Goal: Information Seeking & Learning: Check status

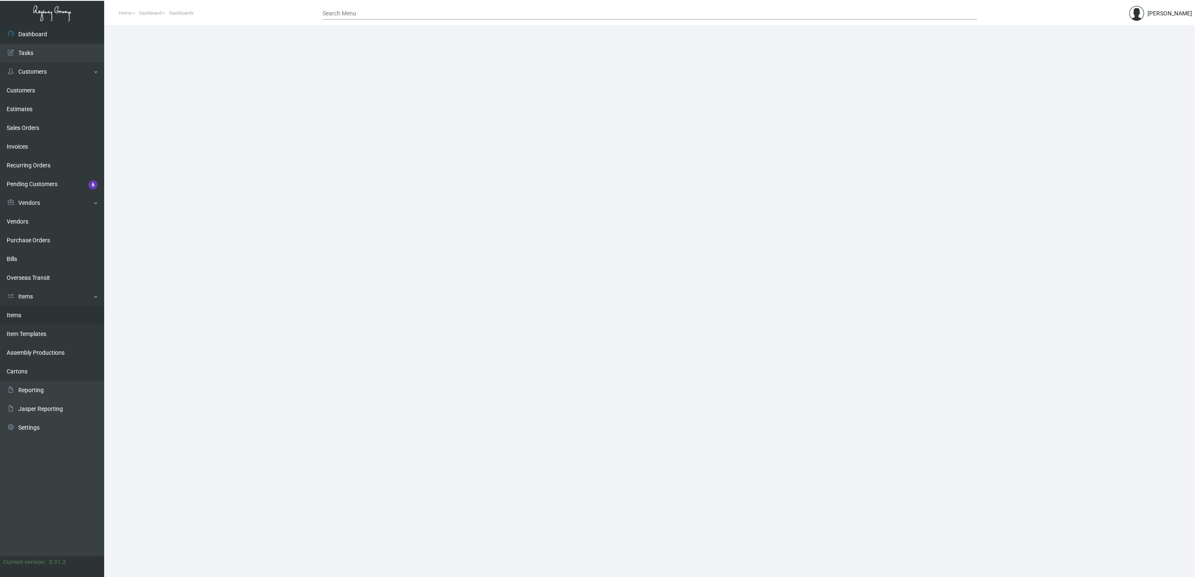
click at [29, 323] on link "Items" at bounding box center [52, 315] width 104 height 19
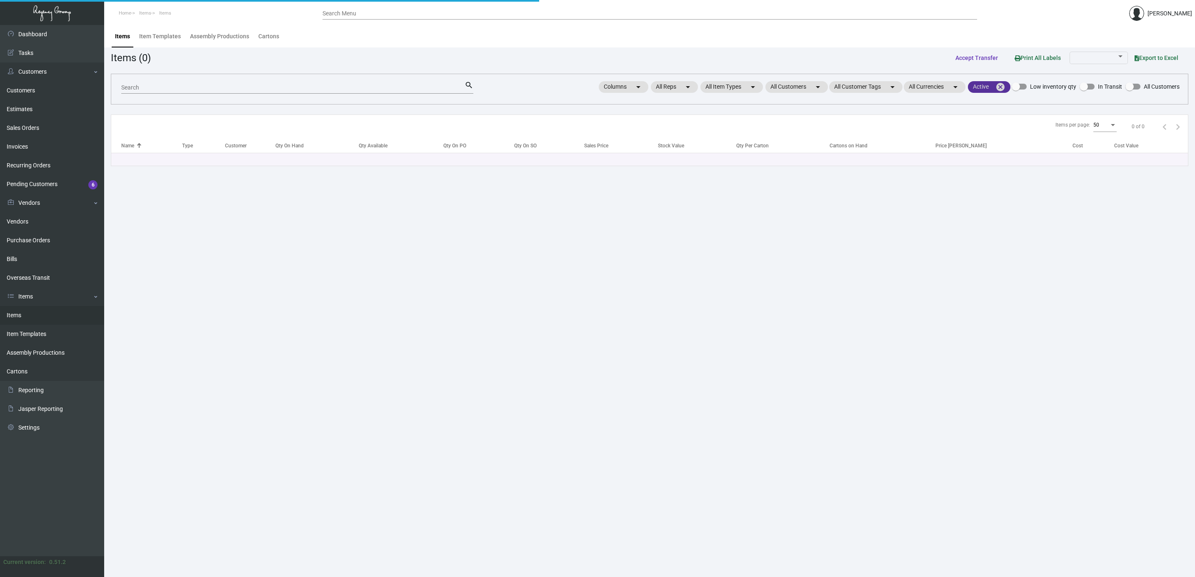
click at [999, 89] on mat-icon "cancel" at bounding box center [1000, 87] width 10 height 10
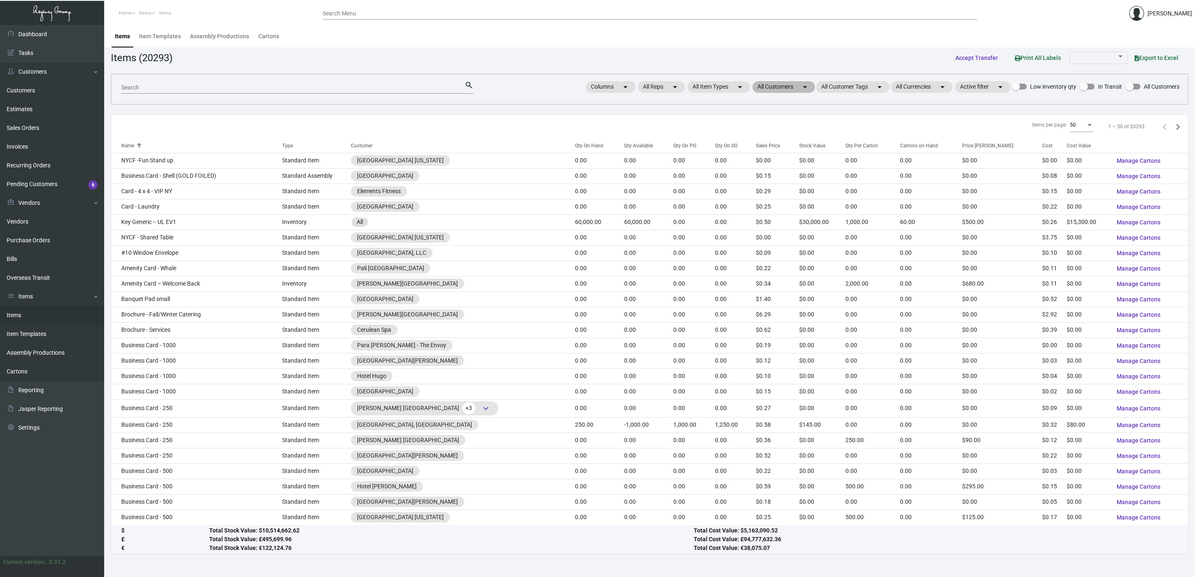
click at [775, 89] on mat-chip "All Customers arrow_drop_down" at bounding box center [783, 87] width 62 height 12
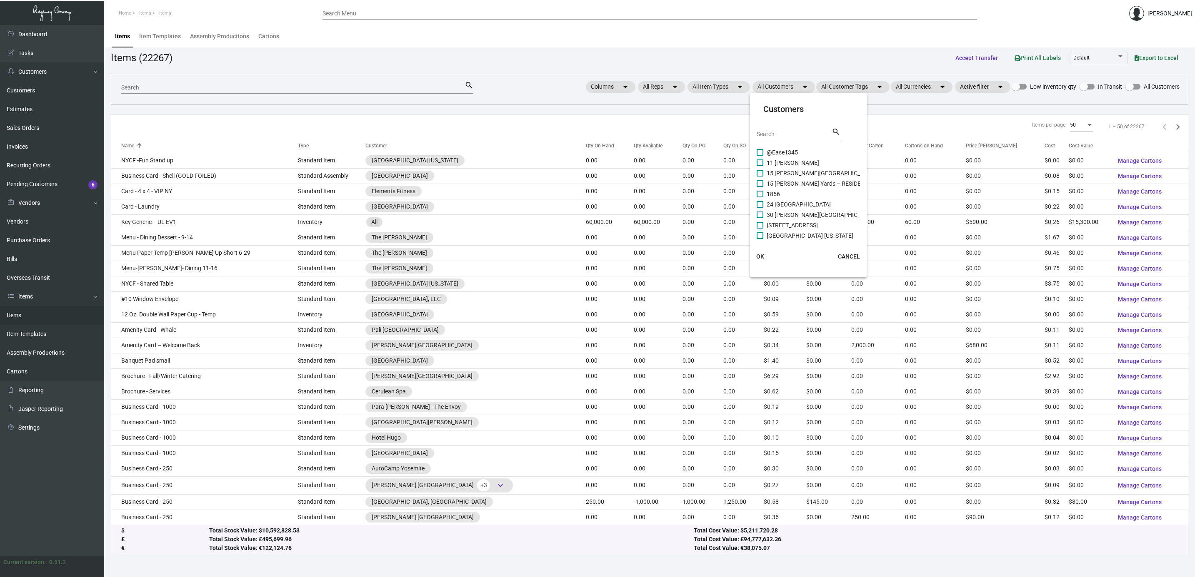
click at [789, 134] on input "Search" at bounding box center [794, 134] width 75 height 7
type input "dua"
click at [792, 159] on mat-checkbox "DUA" at bounding box center [825, 163] width 137 height 10
click at [764, 164] on label "DUA" at bounding box center [767, 163] width 21 height 10
click at [760, 166] on input "DUA" at bounding box center [759, 166] width 0 height 0
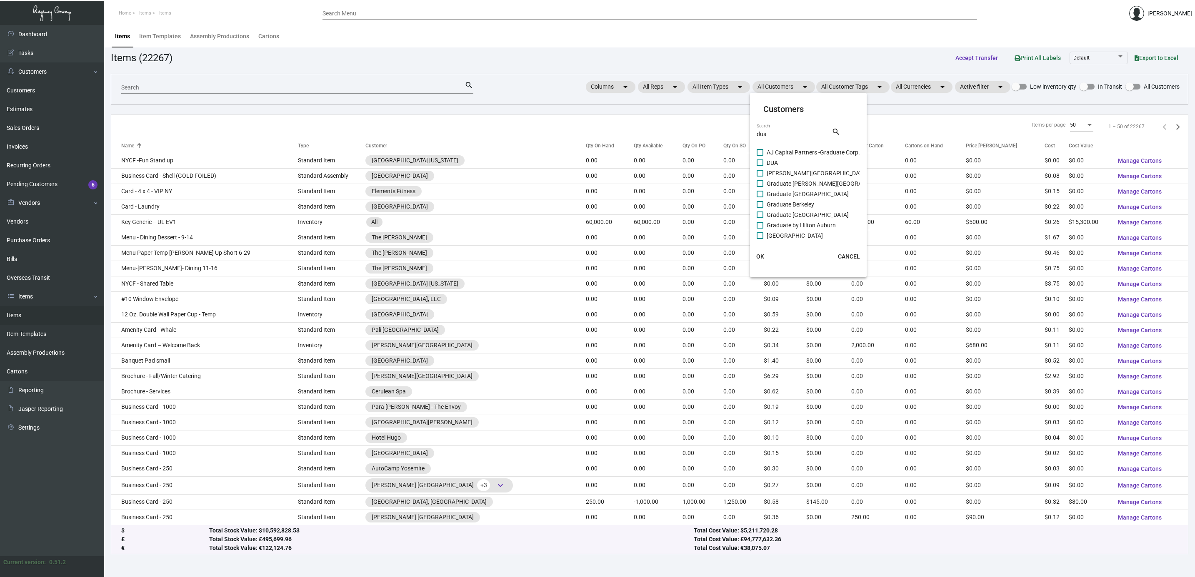
checkbox input "true"
click at [761, 255] on span "OK" at bounding box center [760, 256] width 8 height 7
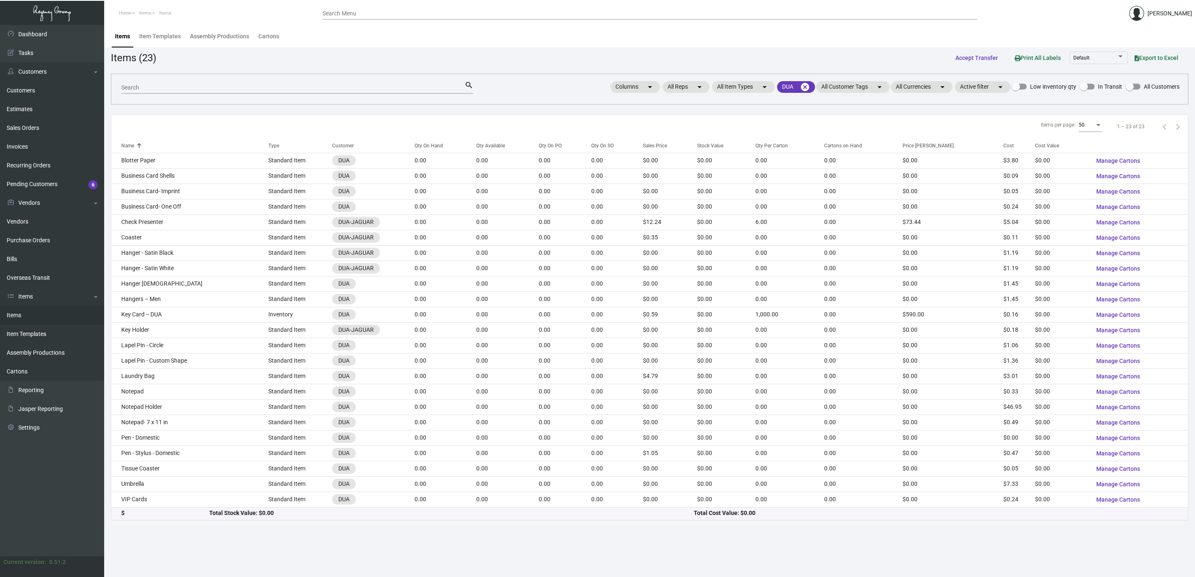
click at [319, 87] on input "Search" at bounding box center [292, 88] width 343 height 7
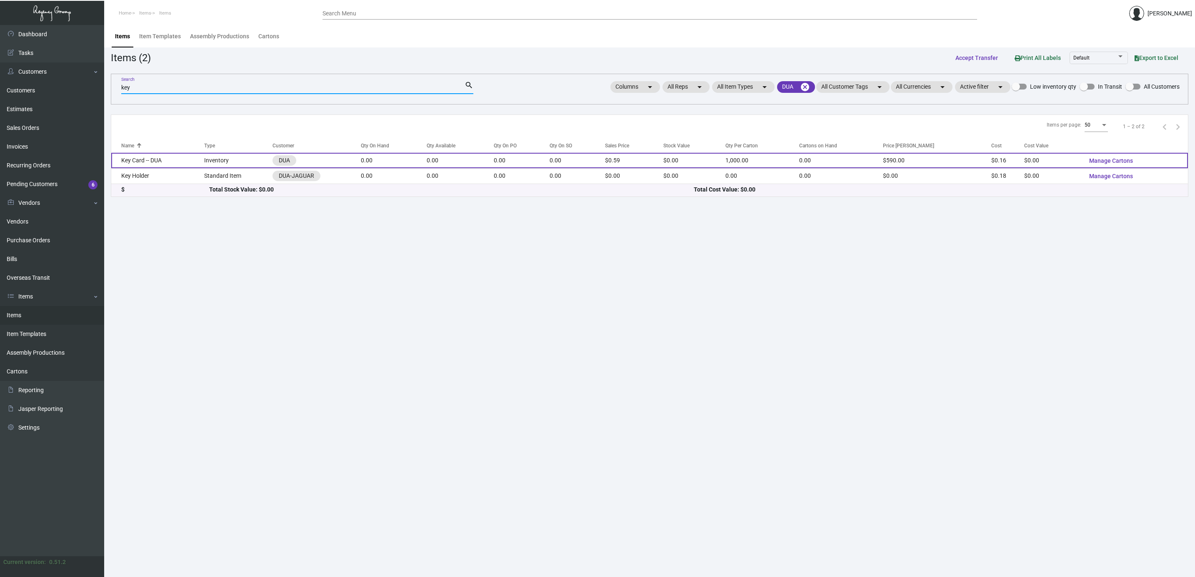
type input "key"
click at [160, 157] on td "Key Card -- DUA" at bounding box center [157, 160] width 93 height 15
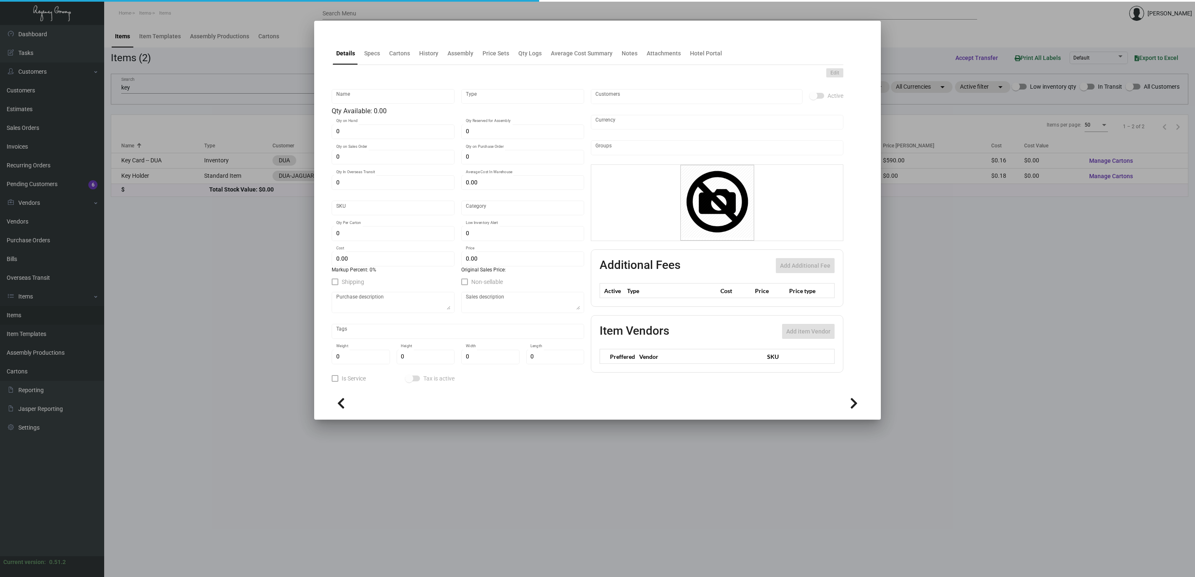
type input "Key Card -- DUA"
type input "Inventory"
type input "$ 0.155"
type input "Overseas"
type input "1,000"
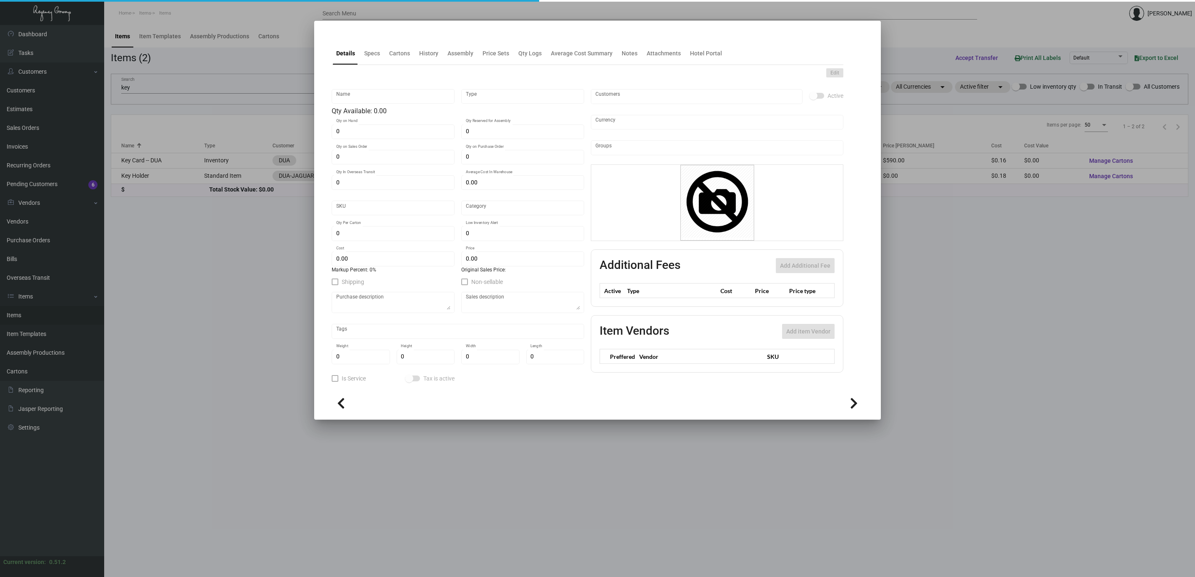
type input "$ 0.155"
type input "$ 0.59"
checkbox input "true"
type input "United States Dollar $"
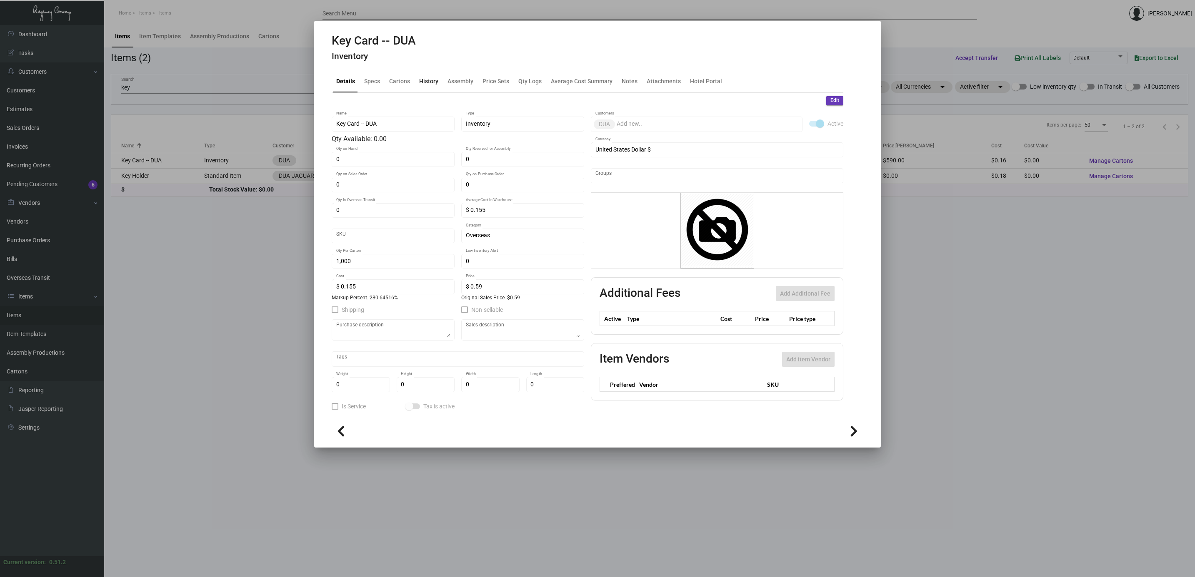
click at [433, 80] on div "History" at bounding box center [428, 81] width 19 height 9
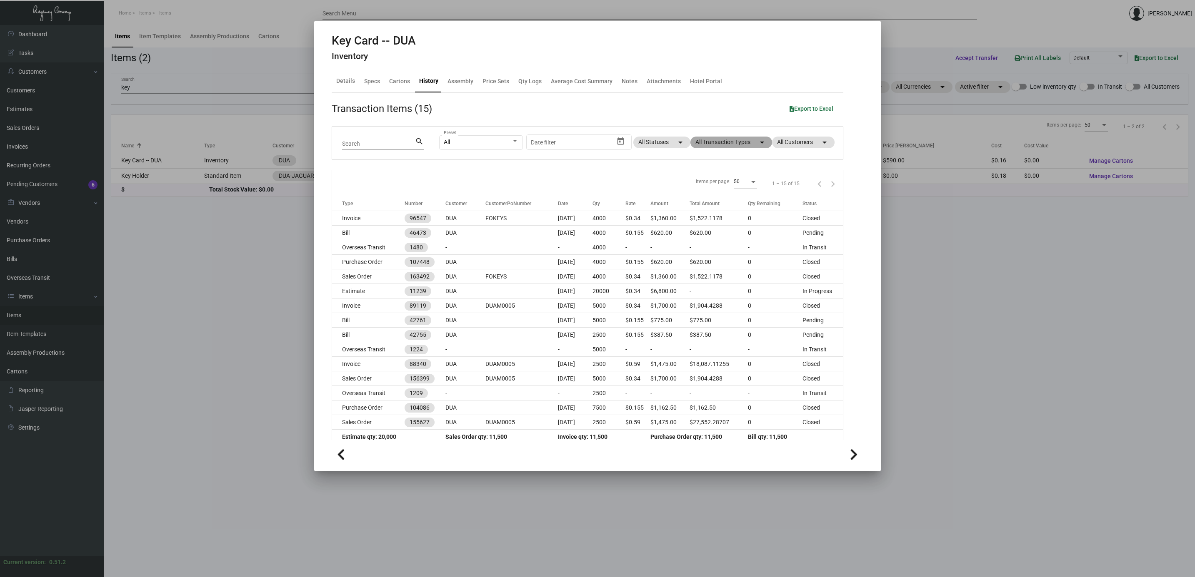
click at [718, 142] on mat-chip "All Transaction Types arrow_drop_down" at bounding box center [731, 143] width 82 height 12
click at [720, 247] on span "Purchase Order" at bounding box center [717, 250] width 40 height 10
click at [690, 253] on input "Purchase Order" at bounding box center [689, 253] width 0 height 0
checkbox input "true"
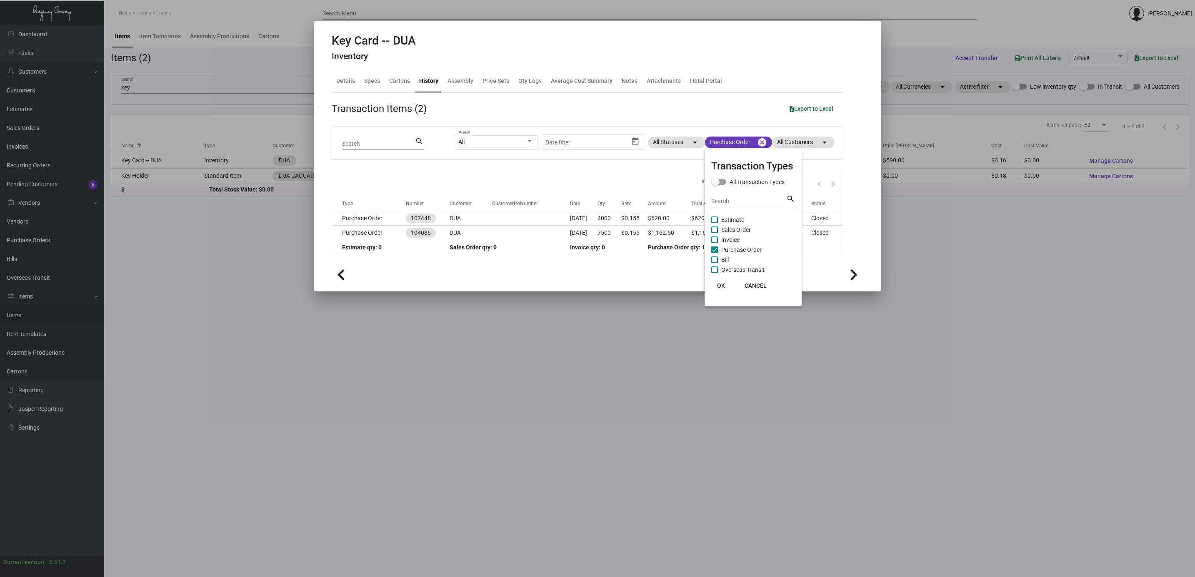
click at [380, 224] on div at bounding box center [597, 288] width 1195 height 577
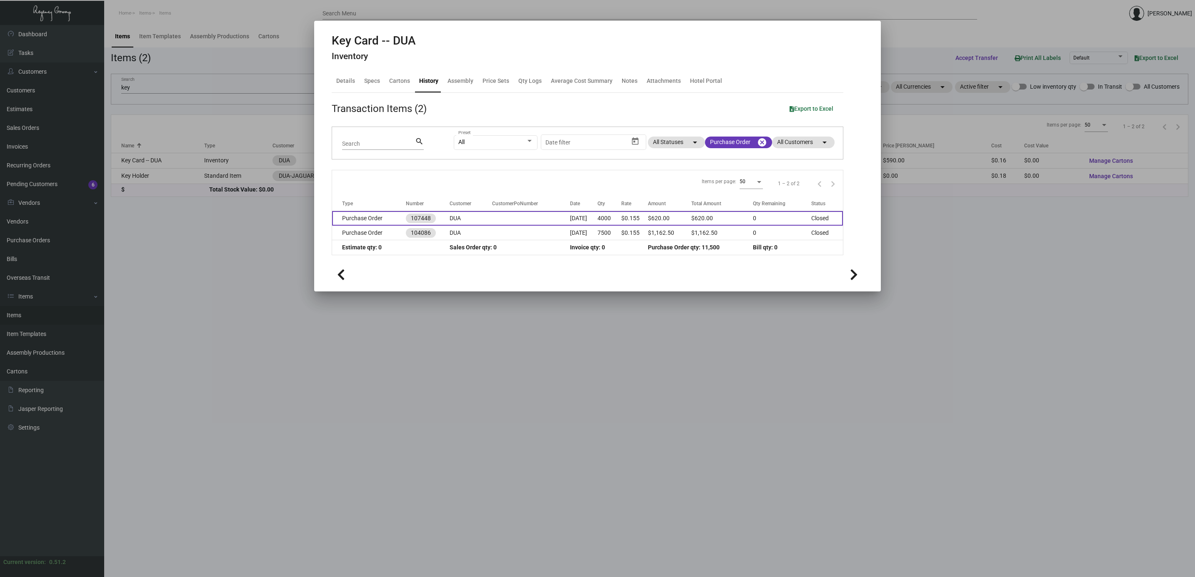
click at [373, 218] on td "Purchase Order" at bounding box center [369, 218] width 74 height 15
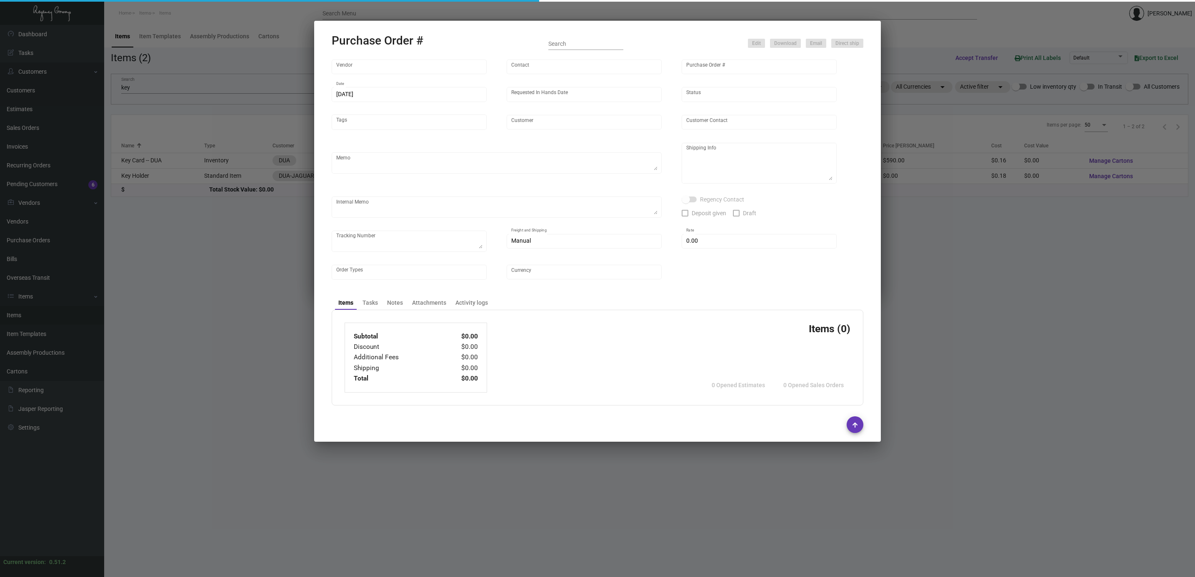
click at [486, 9] on div at bounding box center [597, 288] width 1195 height 577
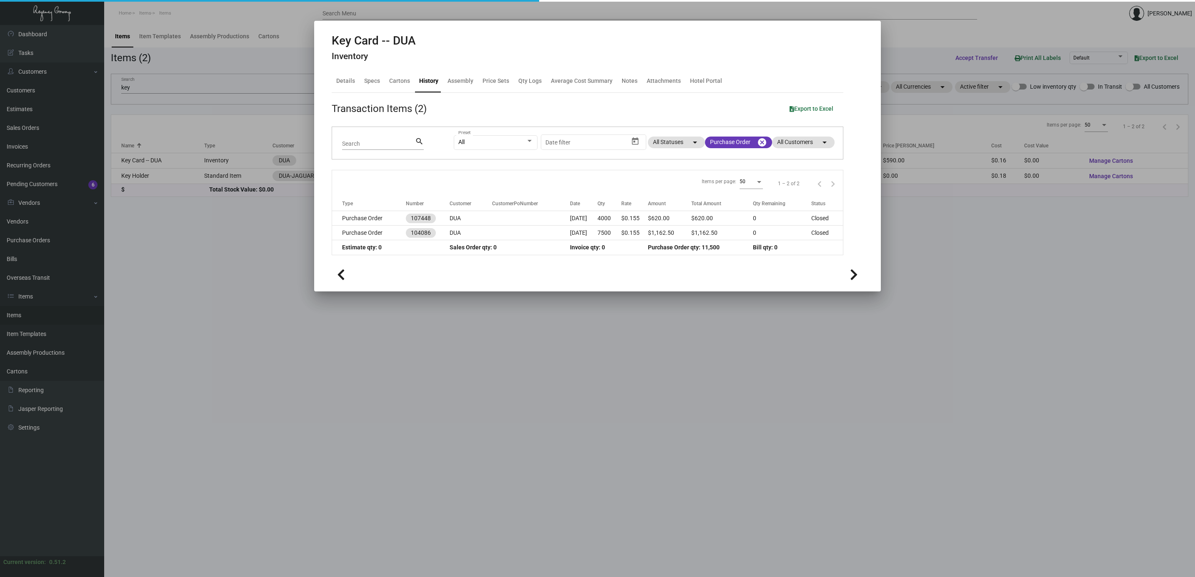
click at [380, 49] on div "Key Card -- DUA Inventory" at bounding box center [374, 49] width 84 height 31
click at [379, 41] on h2 "Key Card -- DUA" at bounding box center [374, 41] width 84 height 14
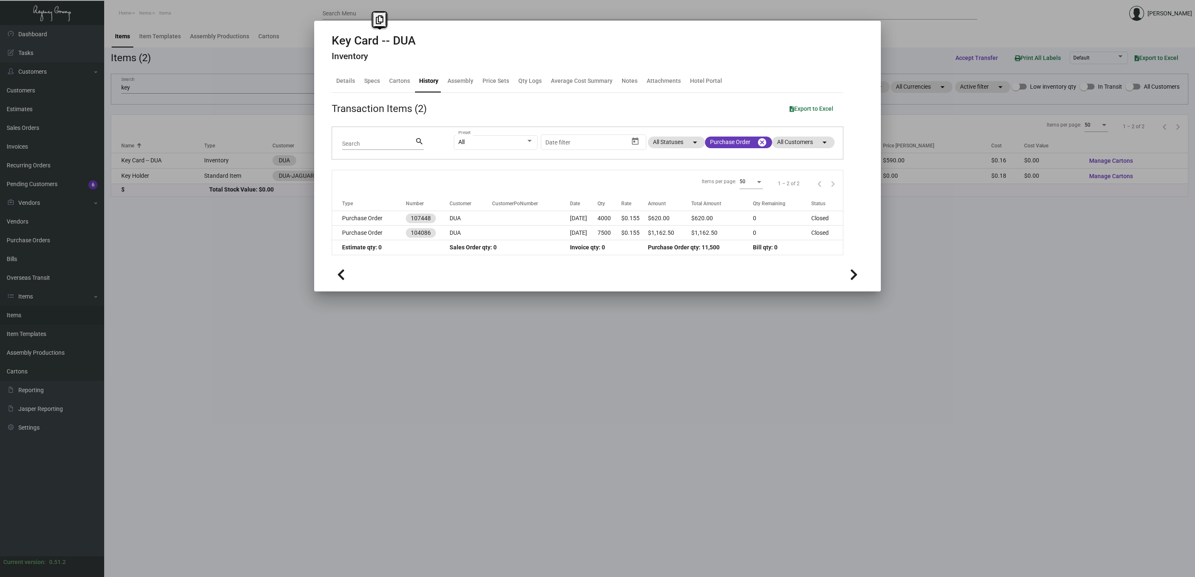
copy h2 "Key Card -- DUA"
click at [377, 227] on td "Purchase Order" at bounding box center [369, 233] width 74 height 15
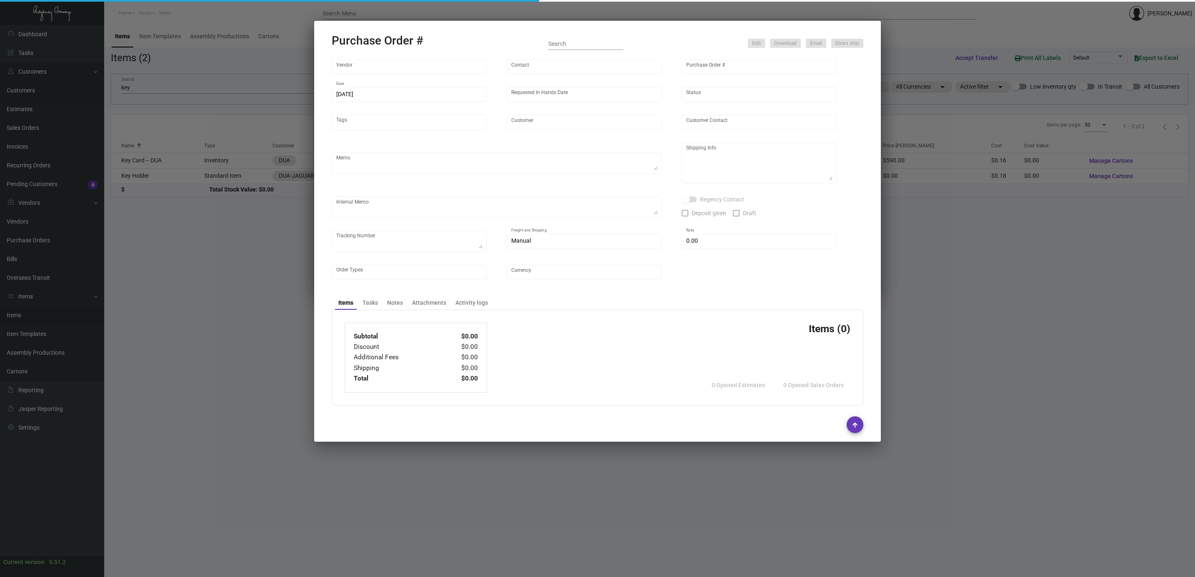
click at [264, 304] on div at bounding box center [597, 288] width 1195 height 577
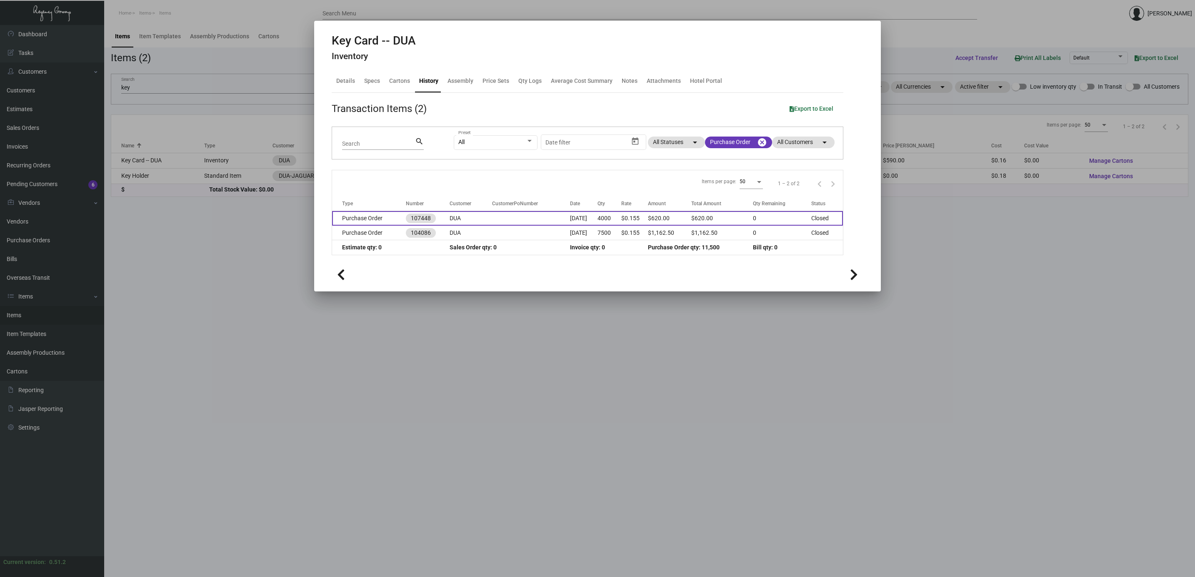
click at [399, 219] on td "Purchase Order" at bounding box center [369, 218] width 74 height 15
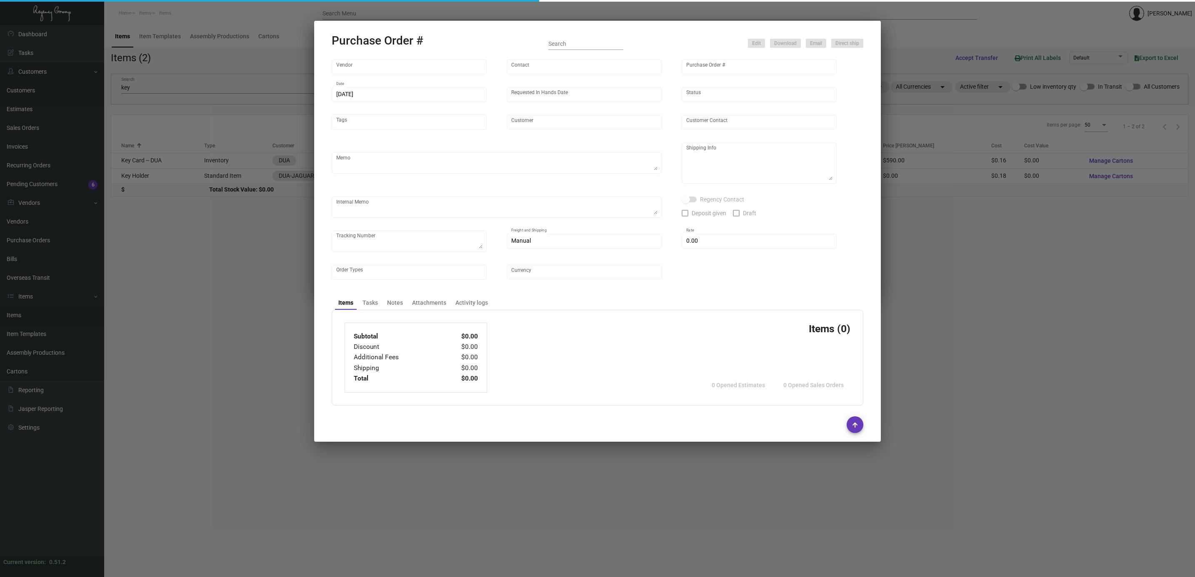
type input "CHENGDU MIND IOT TECHNOLOGY"
type input "[PERSON_NAME]"
type input "107448"
type input "[DATE]"
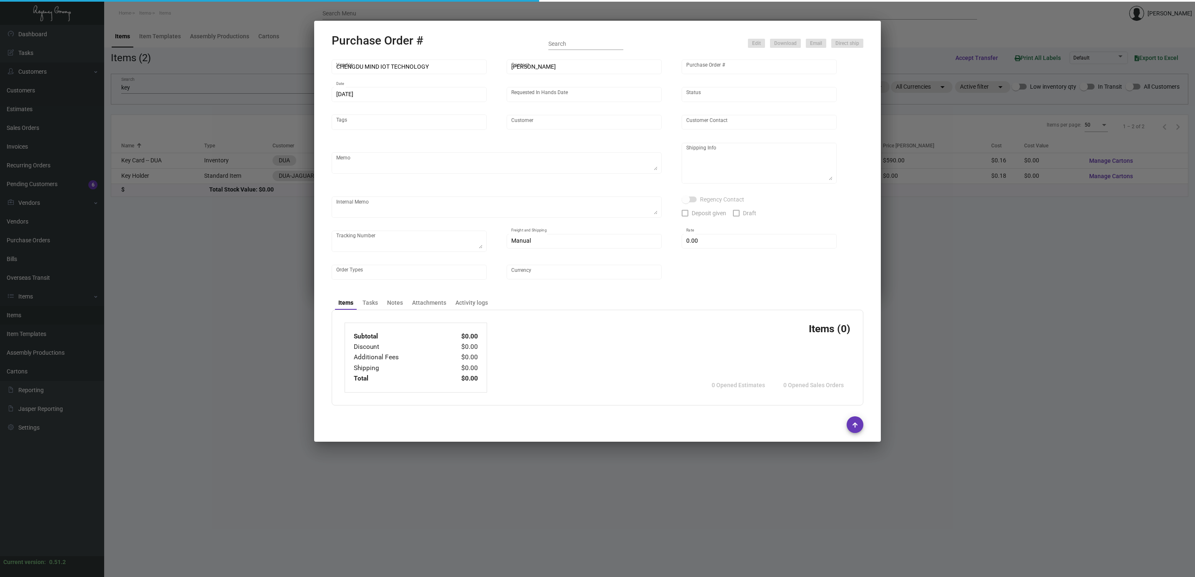
type input "DUA"
type textarea "Please ship by boat to our NJ warehouse."
type textarea "Regency Group NJ - [PERSON_NAME] [STREET_ADDRESS]"
checkbox input "true"
type input "$ 0.00"
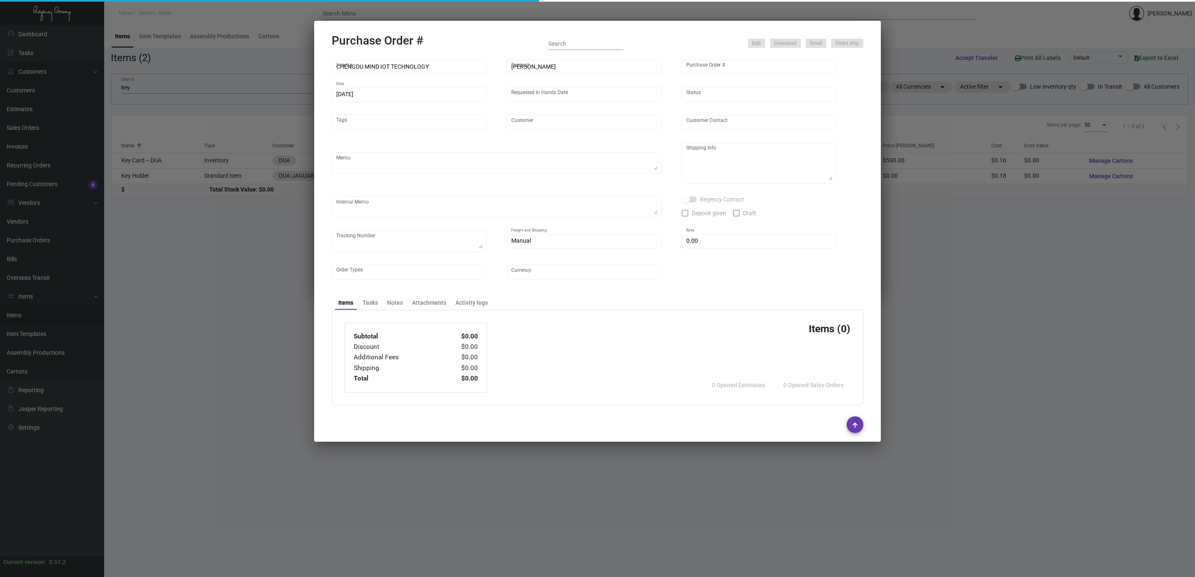
type input "United States Dollar $"
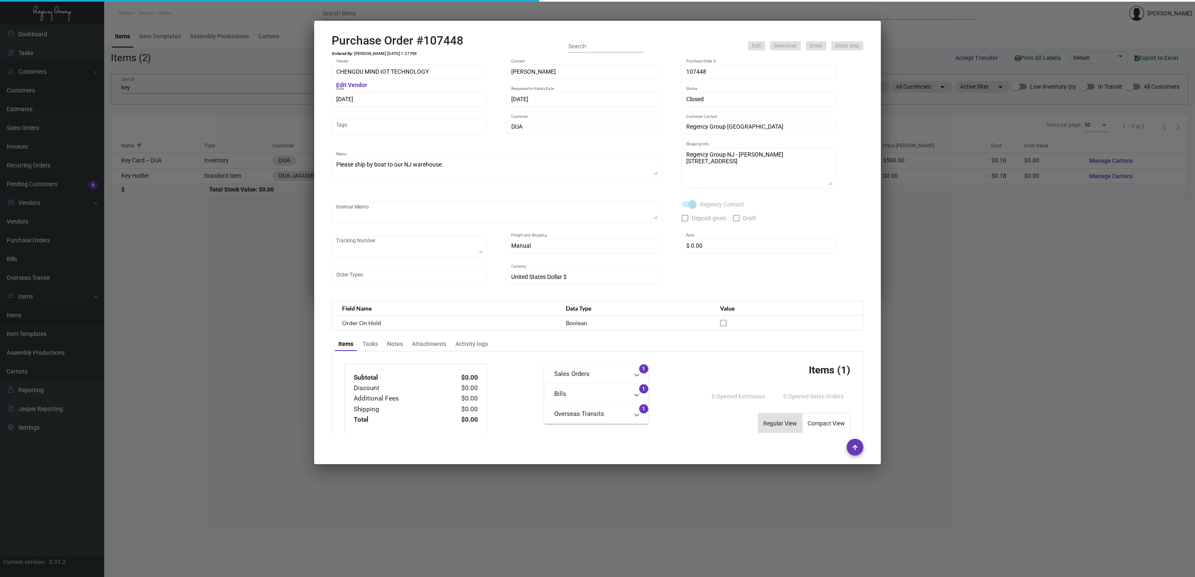
click at [425, 36] on h2 "Purchase Order #107448" at bounding box center [398, 41] width 132 height 14
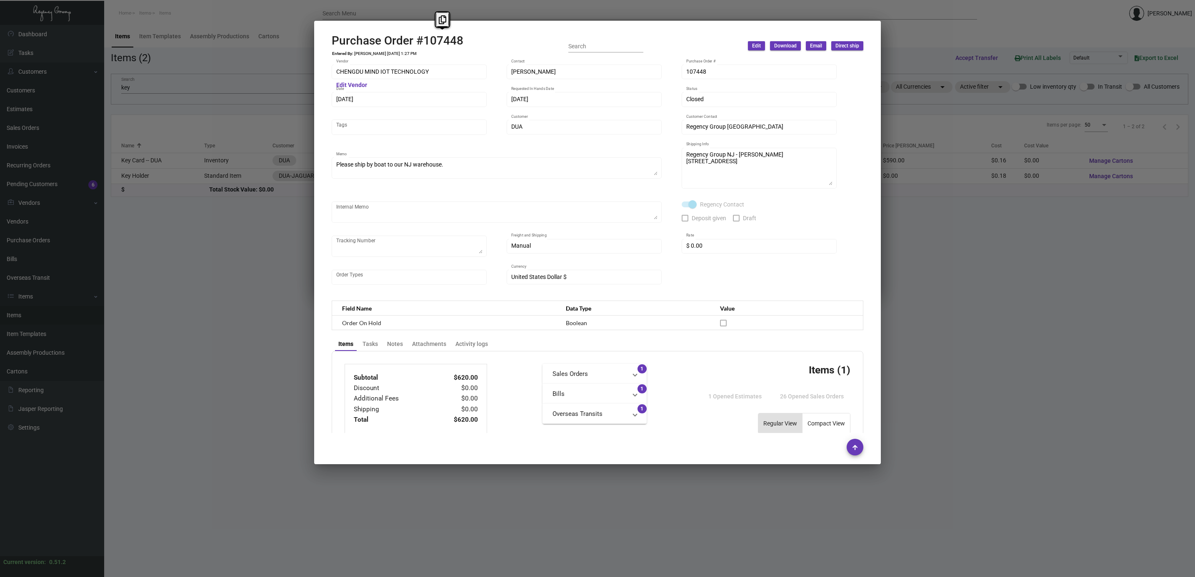
copy h2 "107448"
click at [389, 53] on td "[PERSON_NAME] [DATE] 1:27 PM" at bounding box center [385, 53] width 63 height 5
copy td "[PERSON_NAME] [DATE] 1:27 PM"
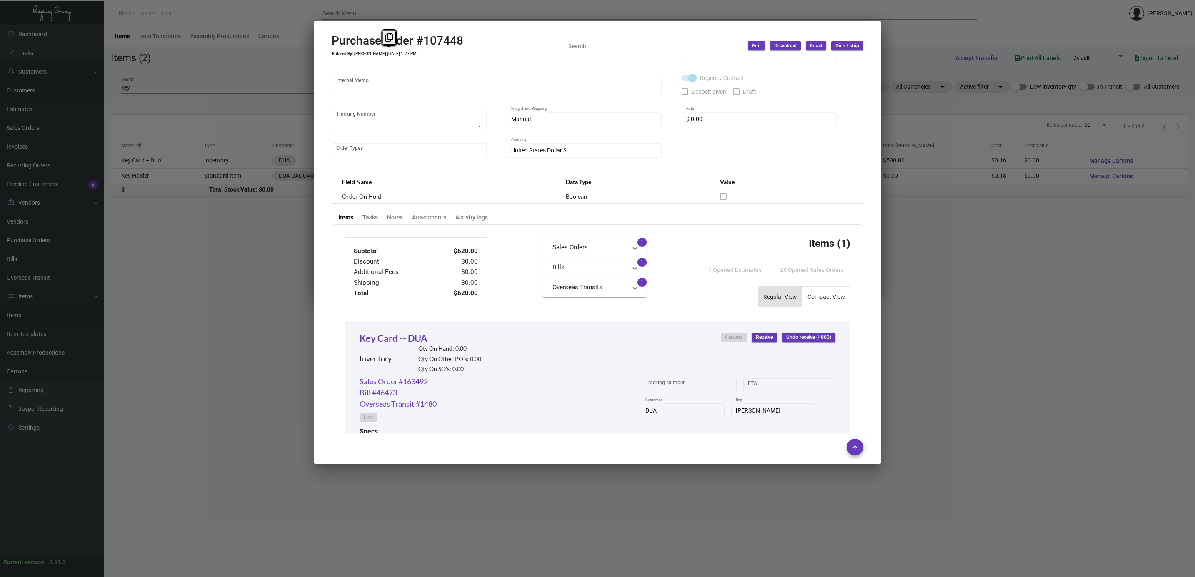
scroll to position [297, 0]
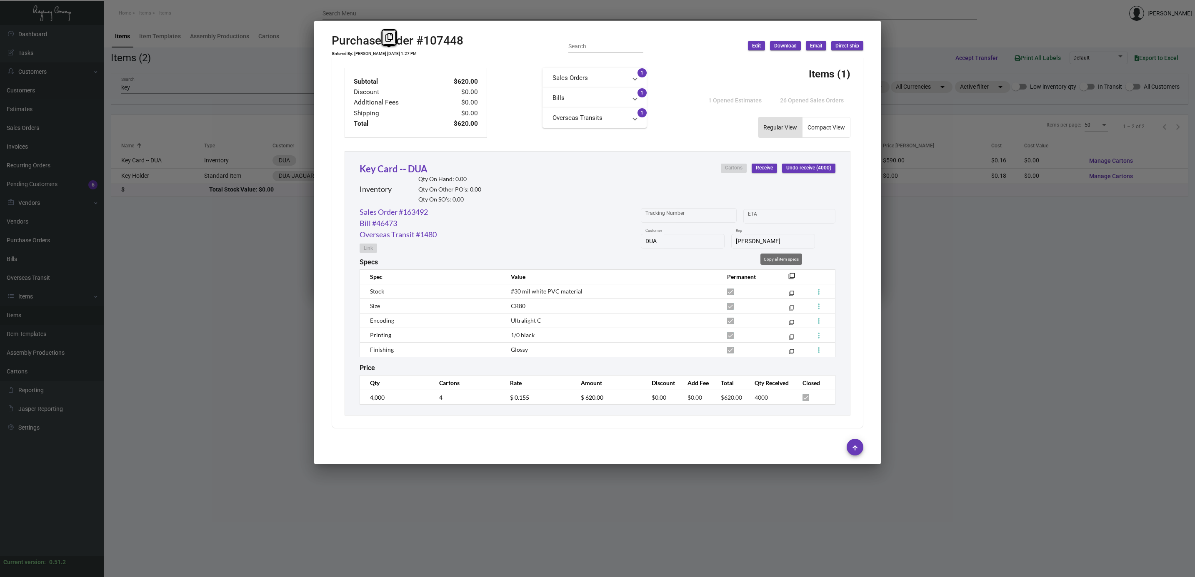
drag, startPoint x: 782, startPoint y: 273, endPoint x: 788, endPoint y: 274, distance: 5.6
click at [788, 275] on mat-icon "filter_none" at bounding box center [791, 278] width 7 height 7
copy td "[PERSON_NAME] [DATE] 1:27 PM"
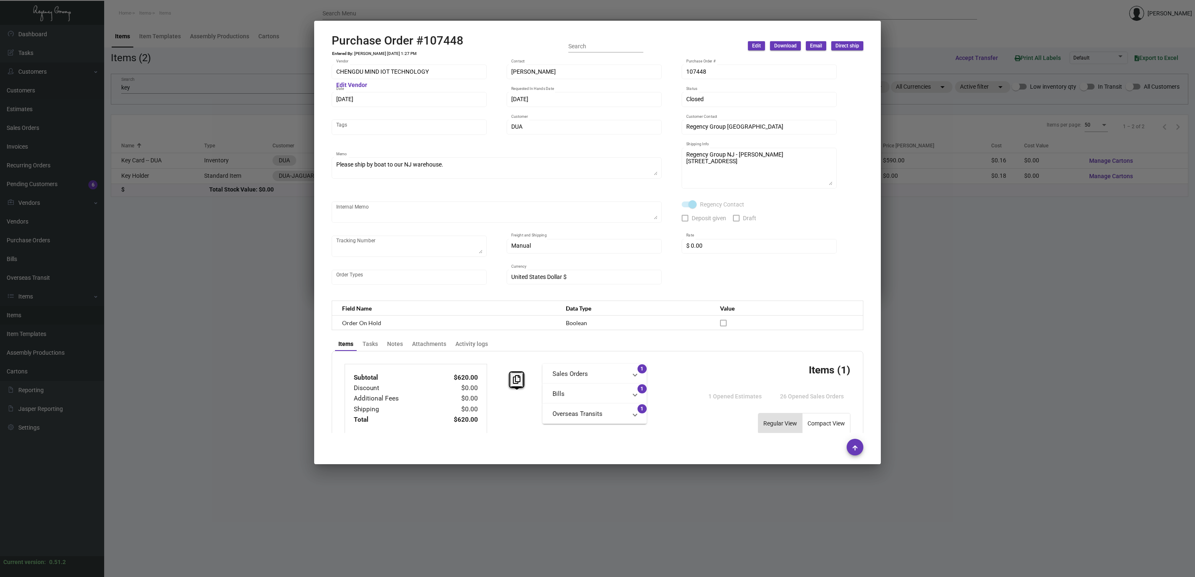
click at [1004, 315] on div at bounding box center [597, 288] width 1195 height 577
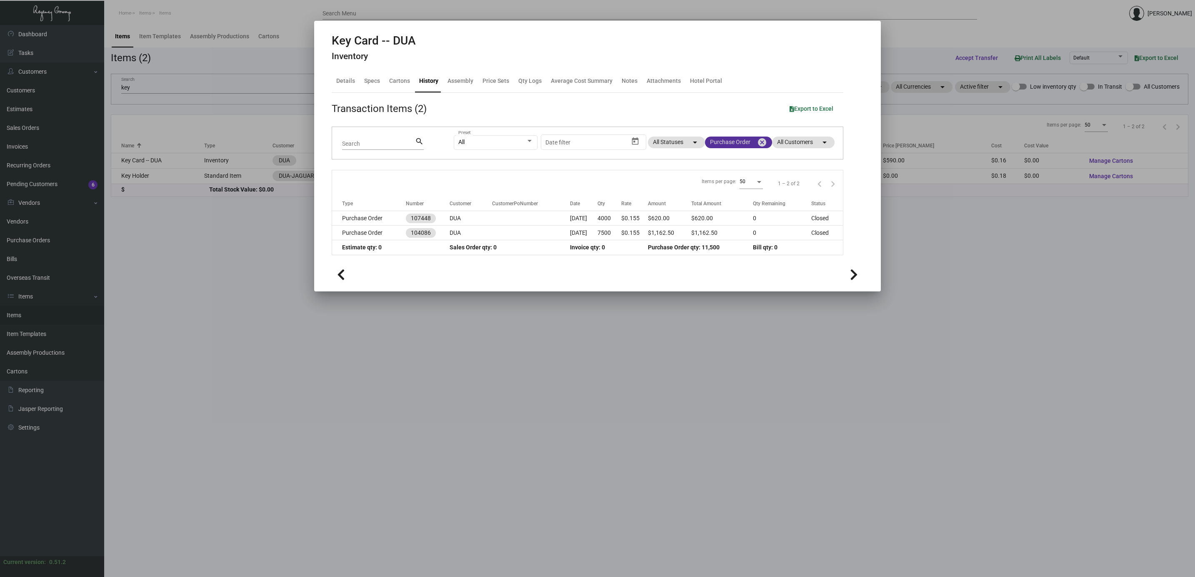
click at [760, 140] on mat-icon "cancel" at bounding box center [762, 142] width 10 height 10
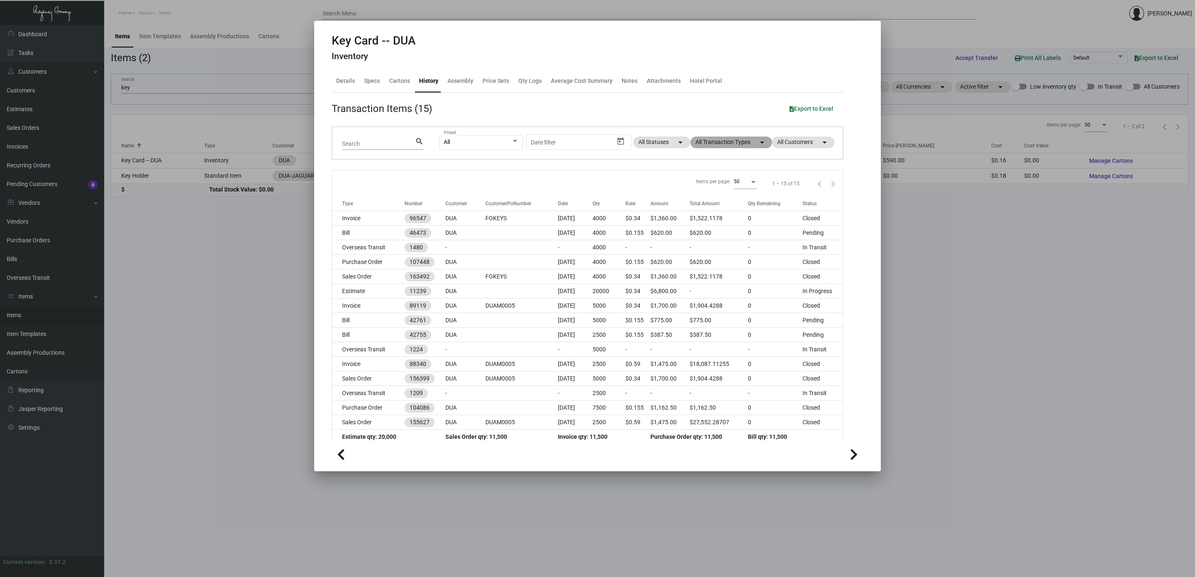
click at [744, 144] on mat-chip "All Transaction Types arrow_drop_down" at bounding box center [731, 143] width 82 height 12
click at [709, 217] on span "Estimate" at bounding box center [708, 220] width 23 height 10
click at [690, 223] on input "Estimate" at bounding box center [689, 223] width 0 height 0
checkbox input "true"
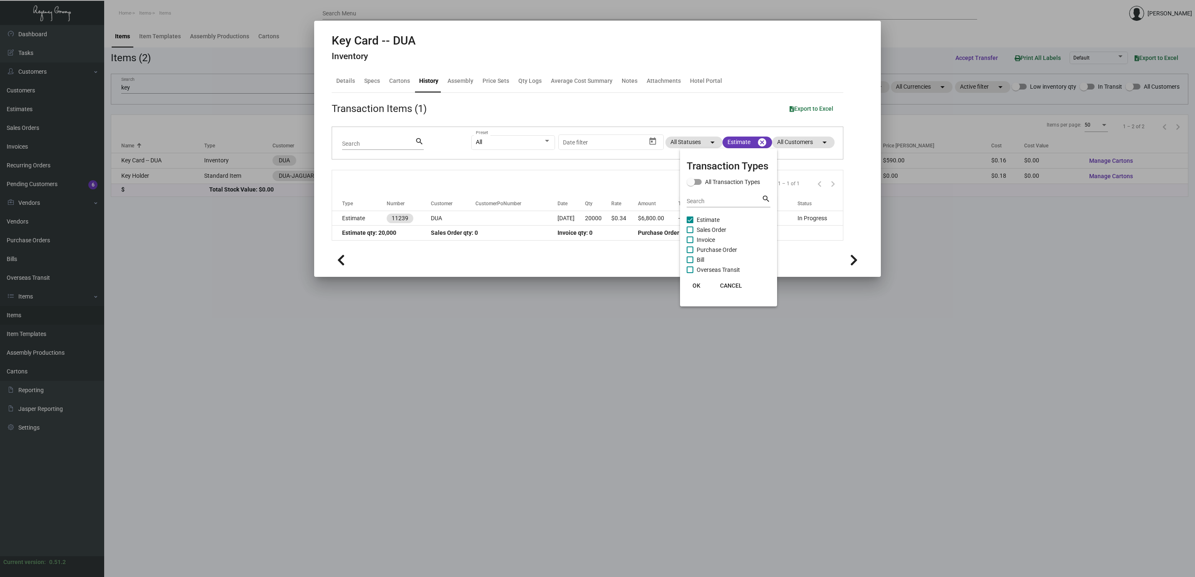
click at [710, 228] on span "Sales Order" at bounding box center [712, 230] width 30 height 10
click at [690, 233] on input "Sales Order" at bounding box center [689, 233] width 0 height 0
checkbox input "true"
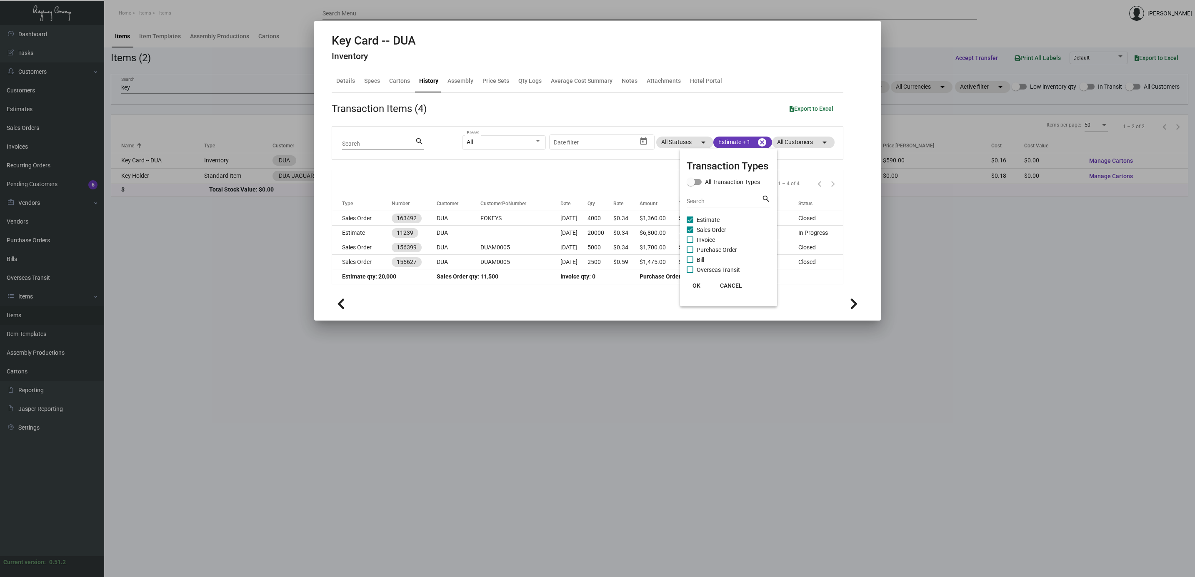
click at [712, 237] on span "Invoice" at bounding box center [706, 240] width 18 height 10
click at [690, 243] on input "Invoice" at bounding box center [689, 243] width 0 height 0
checkbox input "true"
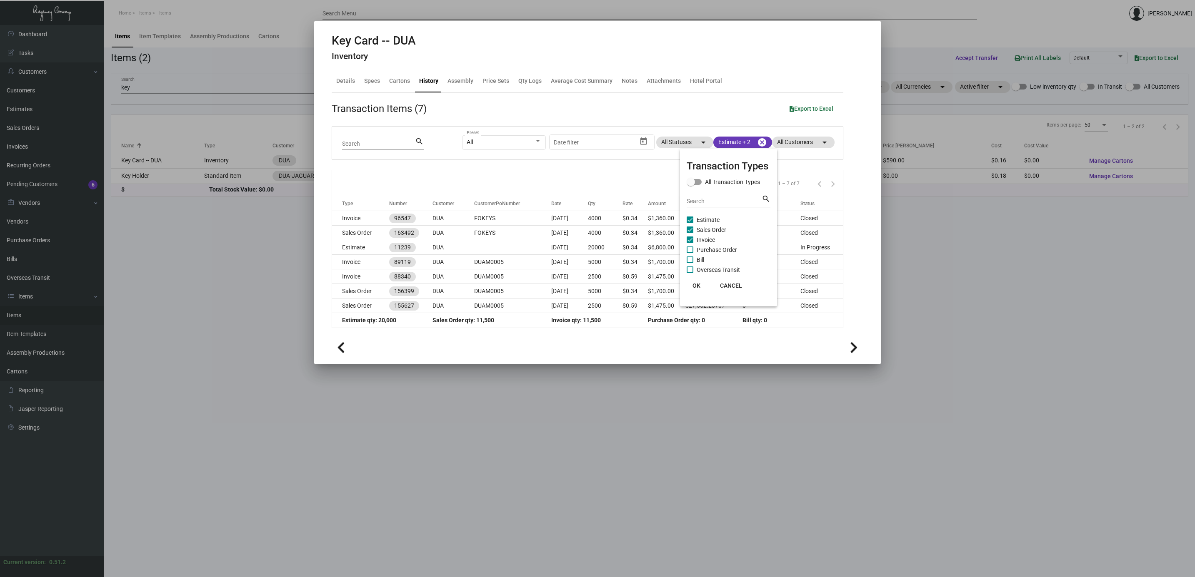
click at [695, 283] on span "OK" at bounding box center [696, 285] width 8 height 7
click at [164, 276] on div at bounding box center [597, 288] width 1195 height 577
